Goal: Information Seeking & Learning: Learn about a topic

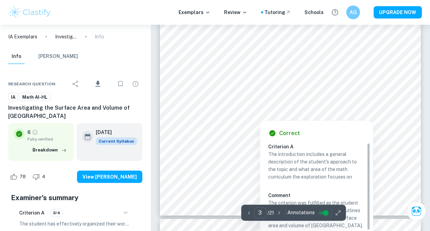
scroll to position [922, 0]
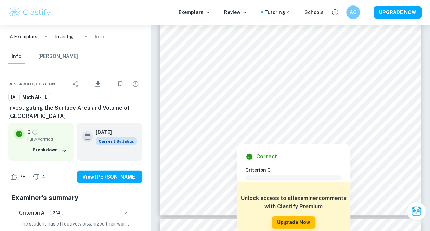
click at [208, 134] on div at bounding box center [236, 136] width 93 height 12
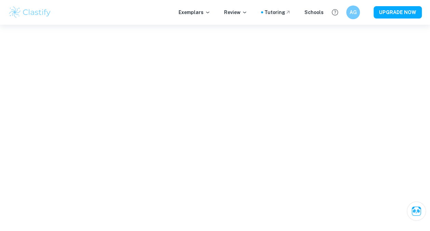
scroll to position [2341, 0]
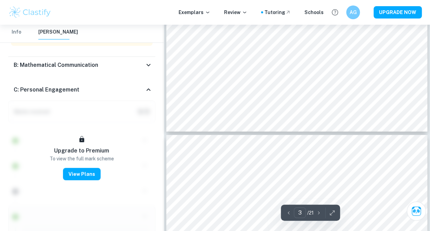
type input "4"
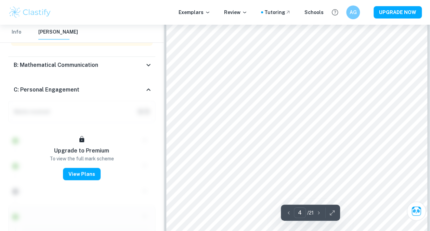
scroll to position [1053, 0]
click at [14, 6] on img at bounding box center [29, 12] width 43 height 14
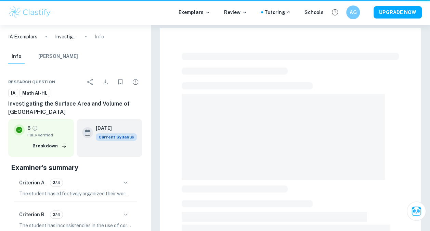
scroll to position [170, 0]
